Goal: Task Accomplishment & Management: Use online tool/utility

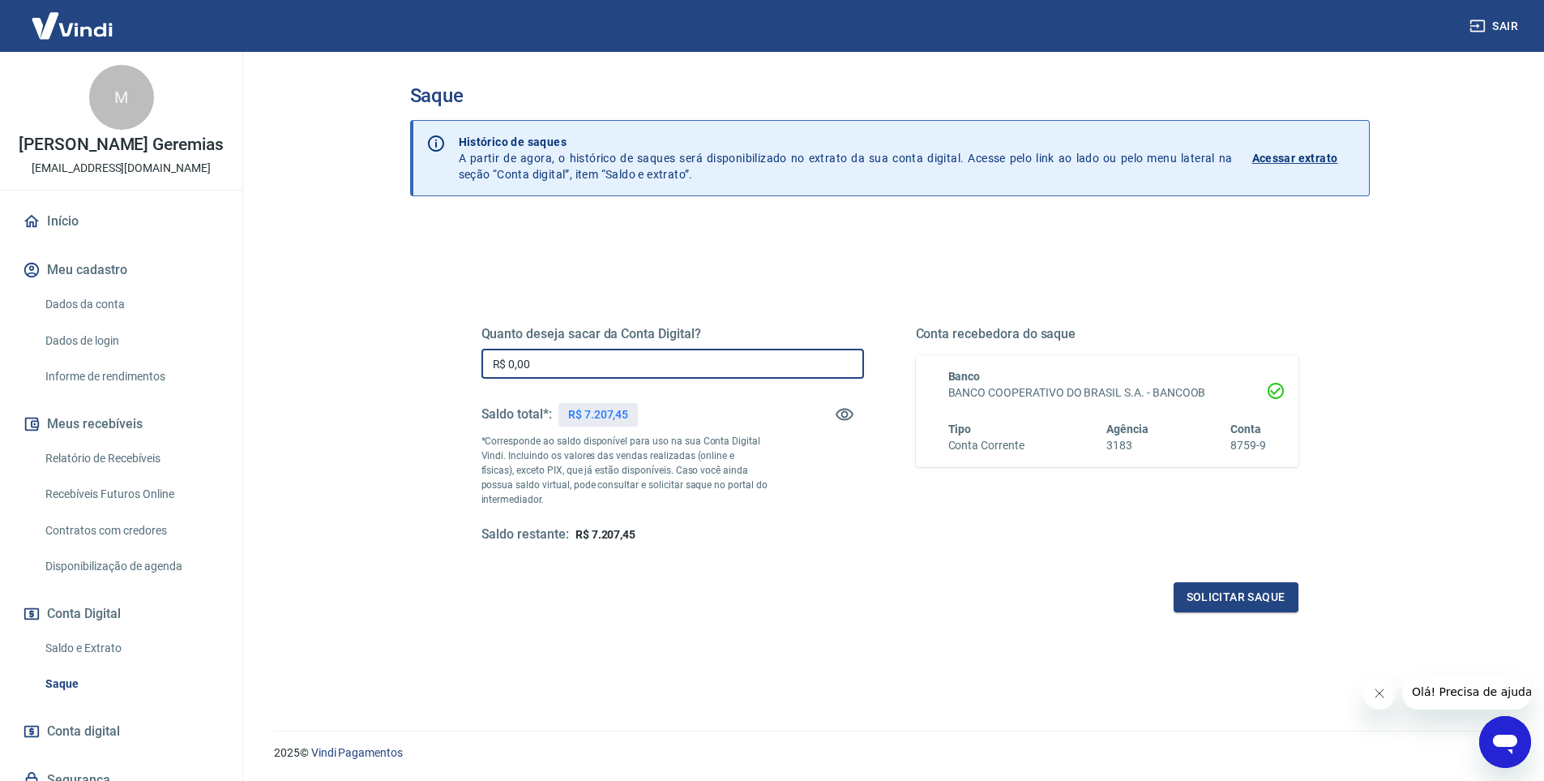
drag, startPoint x: 540, startPoint y: 355, endPoint x: 419, endPoint y: 344, distance: 121.3
click at [419, 344] on div "Quanto deseja sacar da Conta Digital? R$ 0,00 ​ Saldo total*: R$ 7.207,45 *Corr…" at bounding box center [890, 525] width 960 height 607
type input "R$ 7.000,00"
click at [1259, 596] on button "Solicitar saque" at bounding box center [1236, 597] width 125 height 30
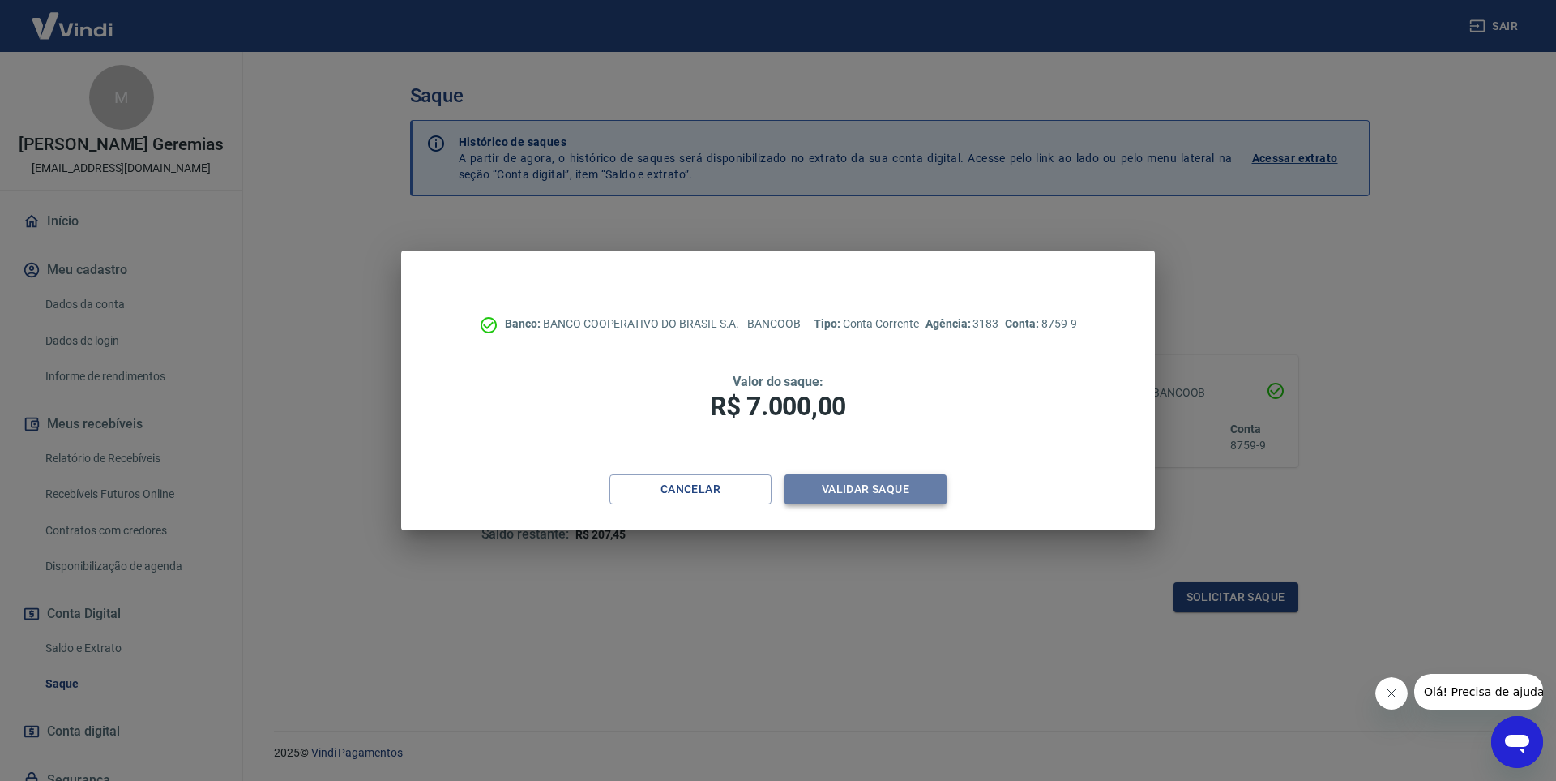
click at [848, 494] on button "Validar saque" at bounding box center [866, 489] width 162 height 30
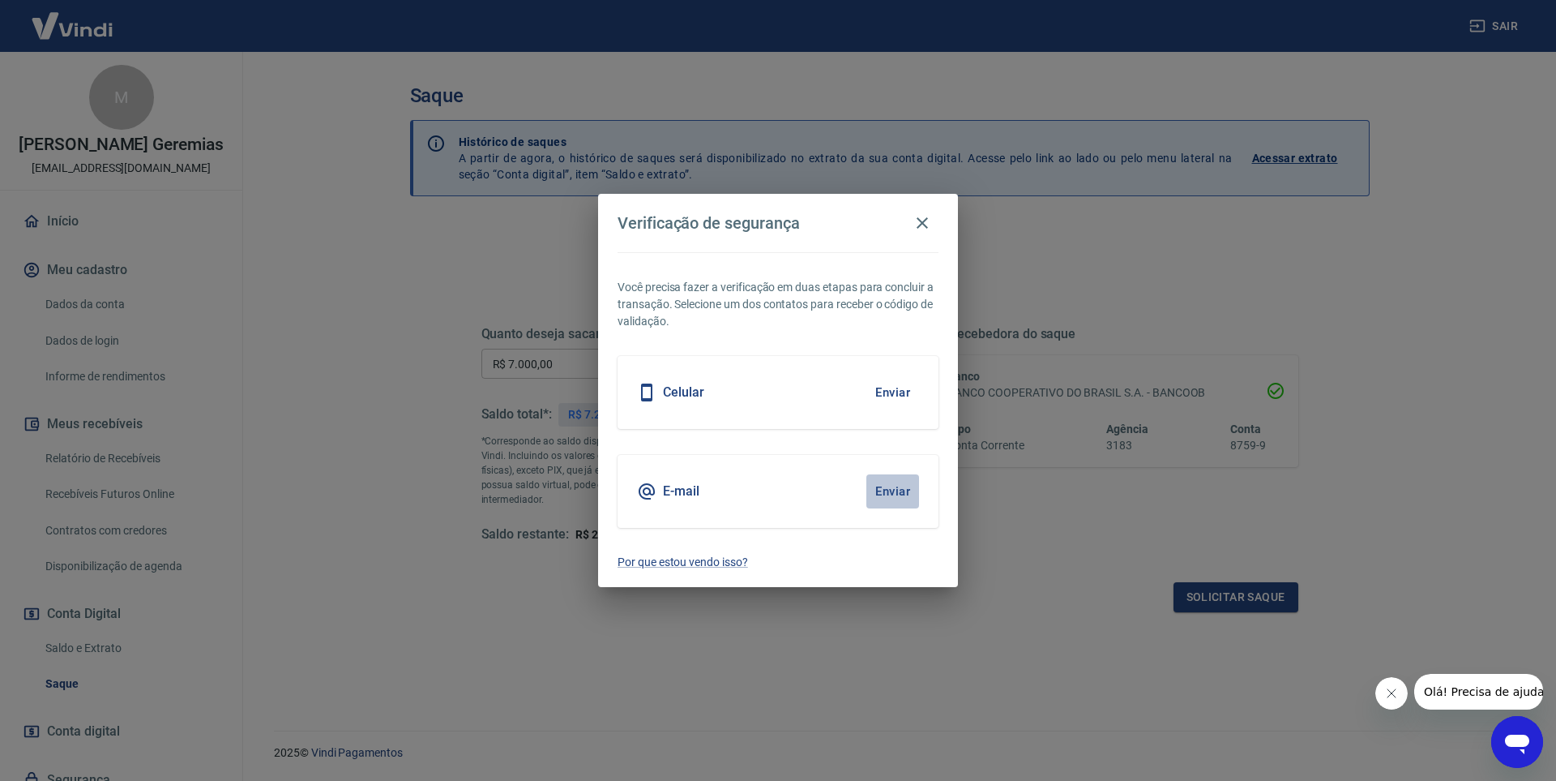
click at [897, 492] on button "Enviar" at bounding box center [893, 491] width 53 height 34
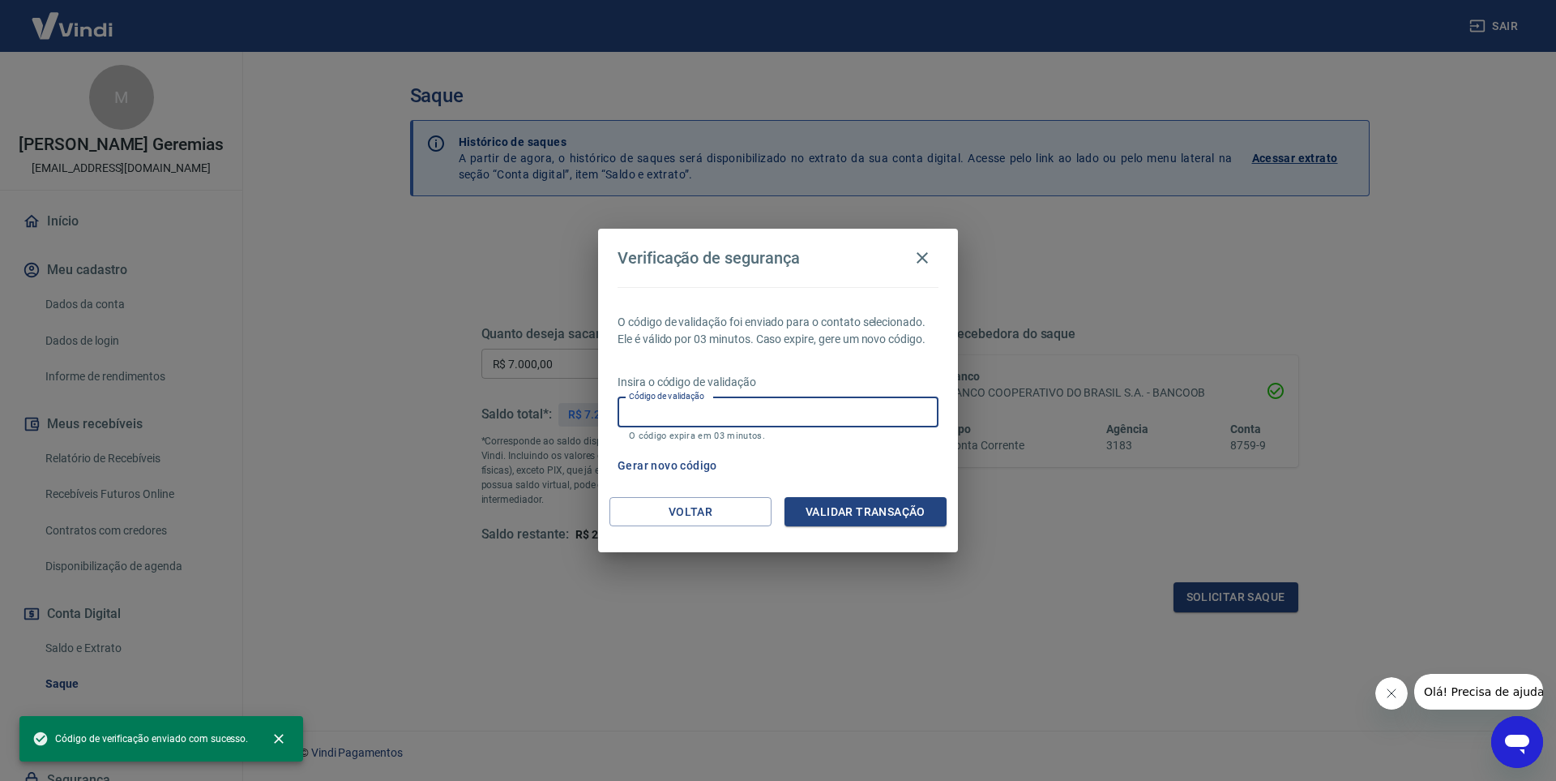
paste input "348016"
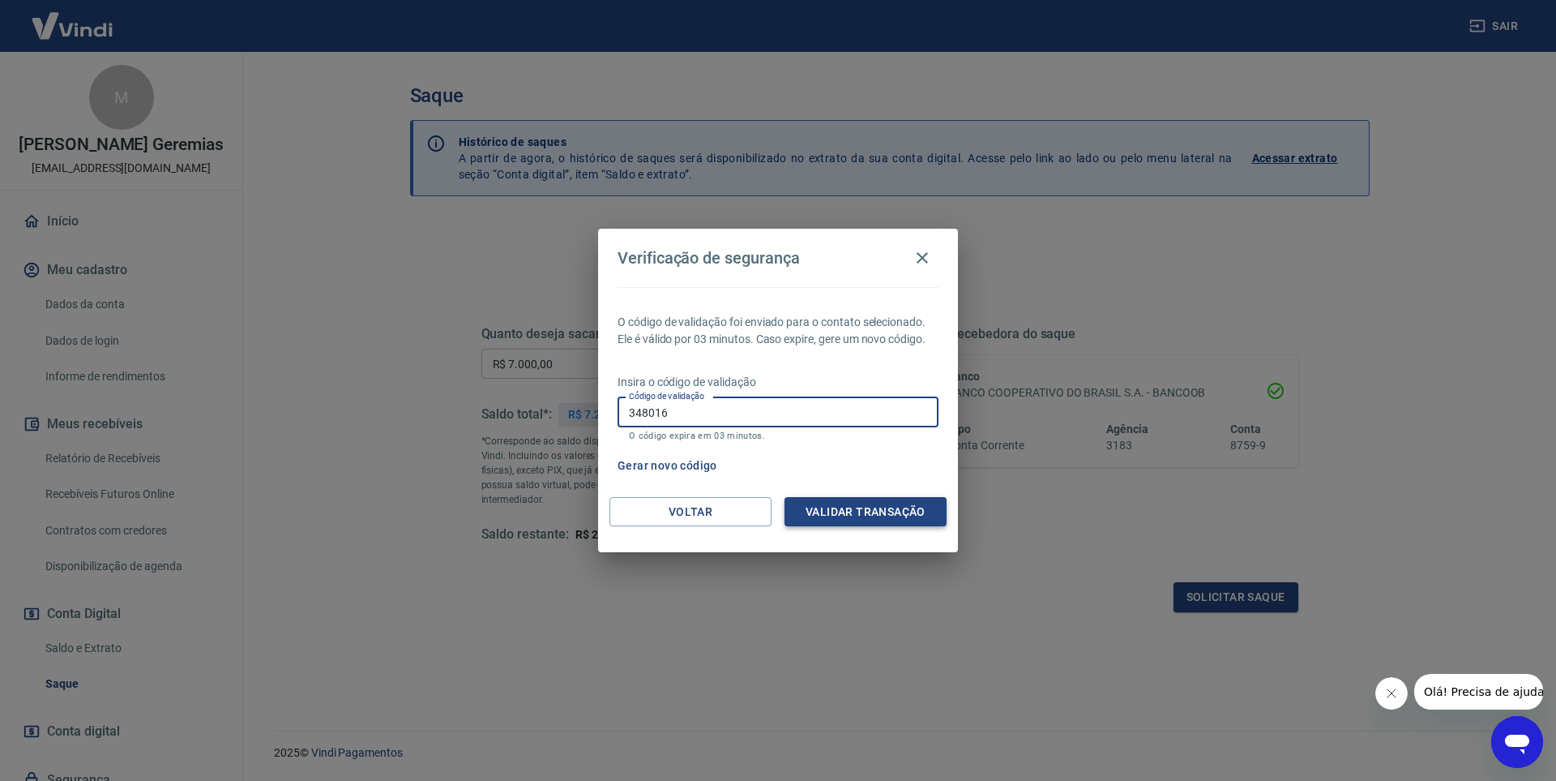
type input "348016"
click at [831, 508] on button "Validar transação" at bounding box center [866, 512] width 162 height 30
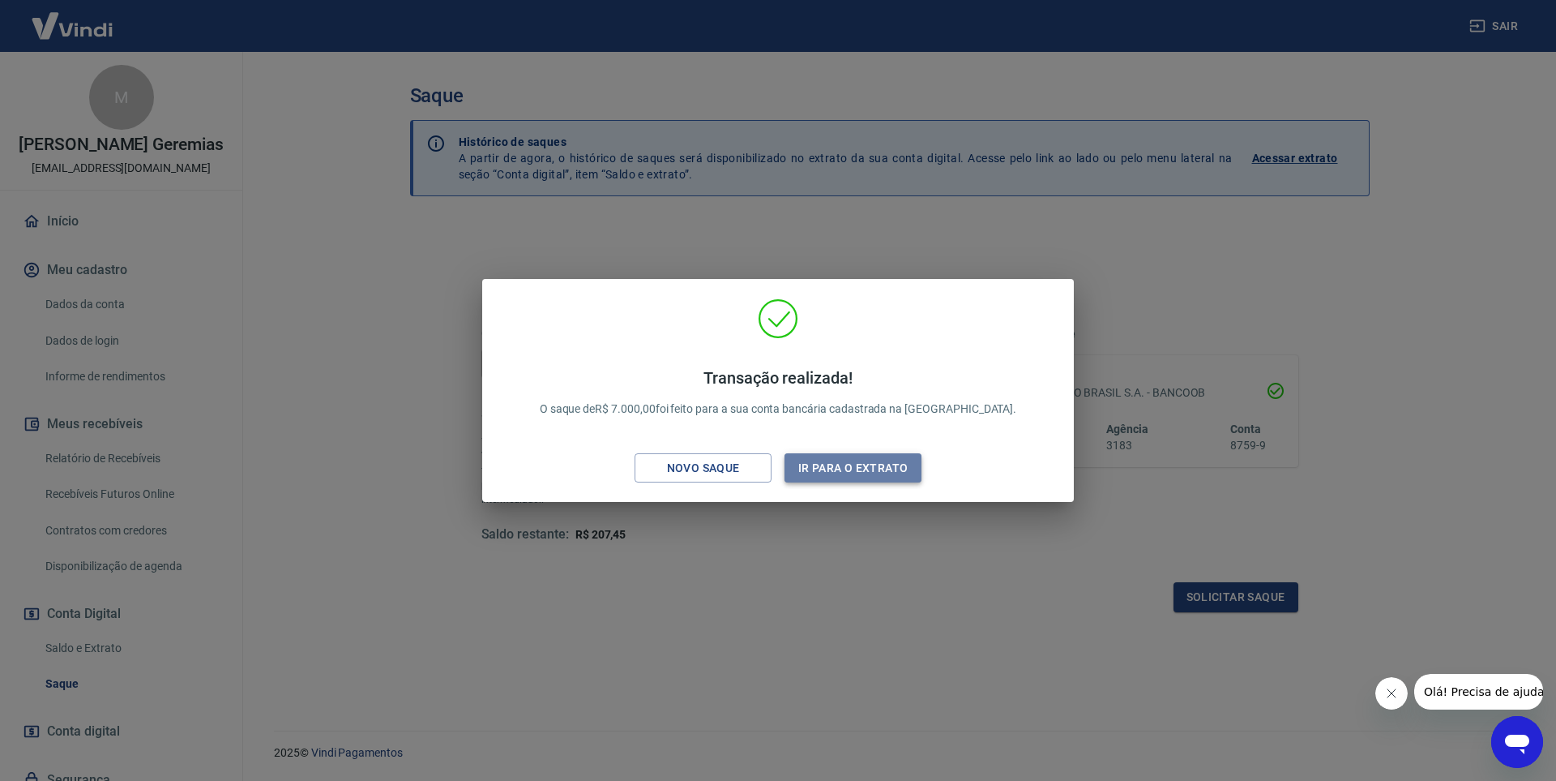
click at [849, 464] on button "Ir para o extrato" at bounding box center [853, 468] width 137 height 30
